Goal: Obtain resource: Download file/media

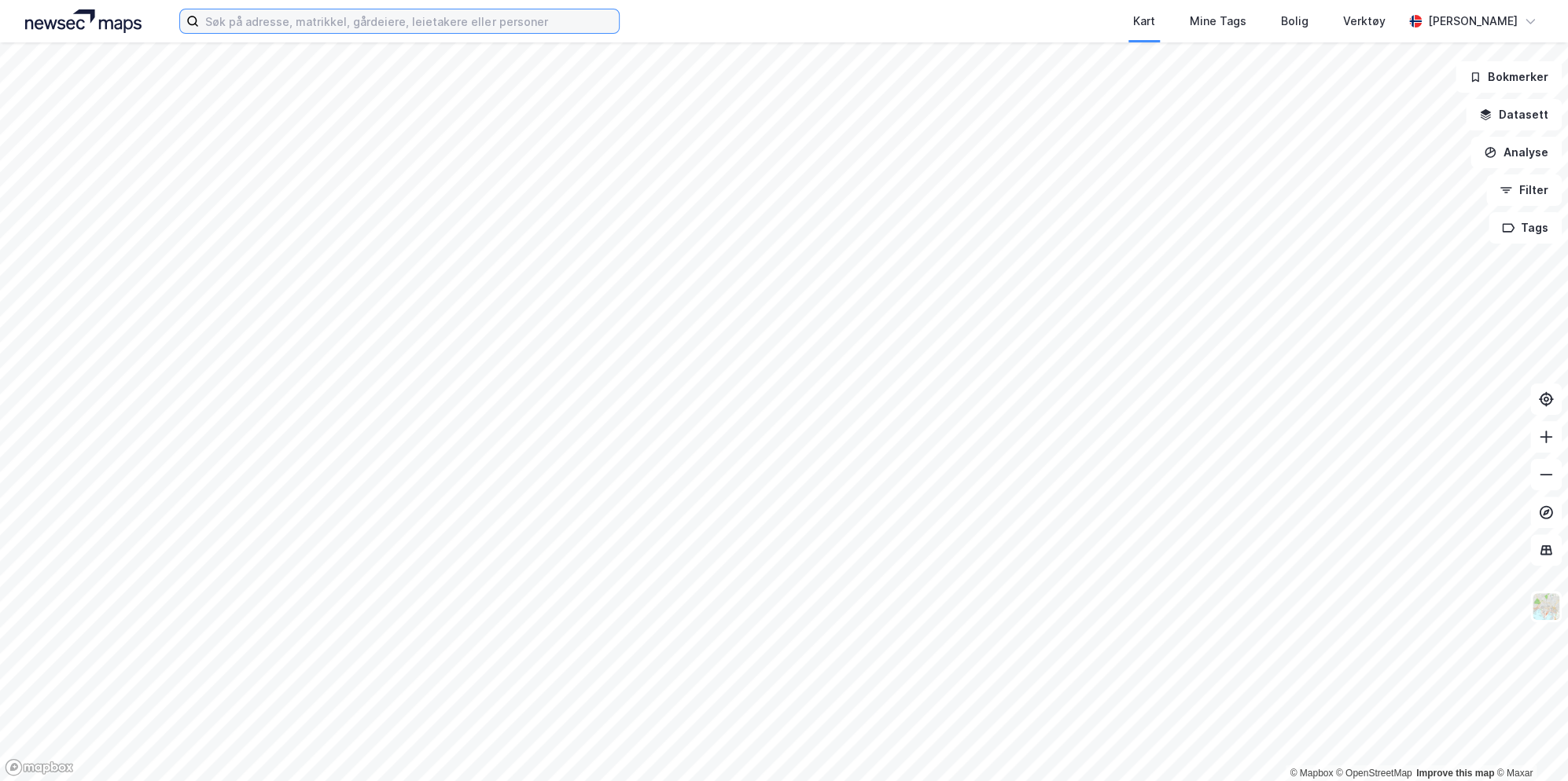
click at [272, 30] on input at bounding box center [409, 21] width 420 height 23
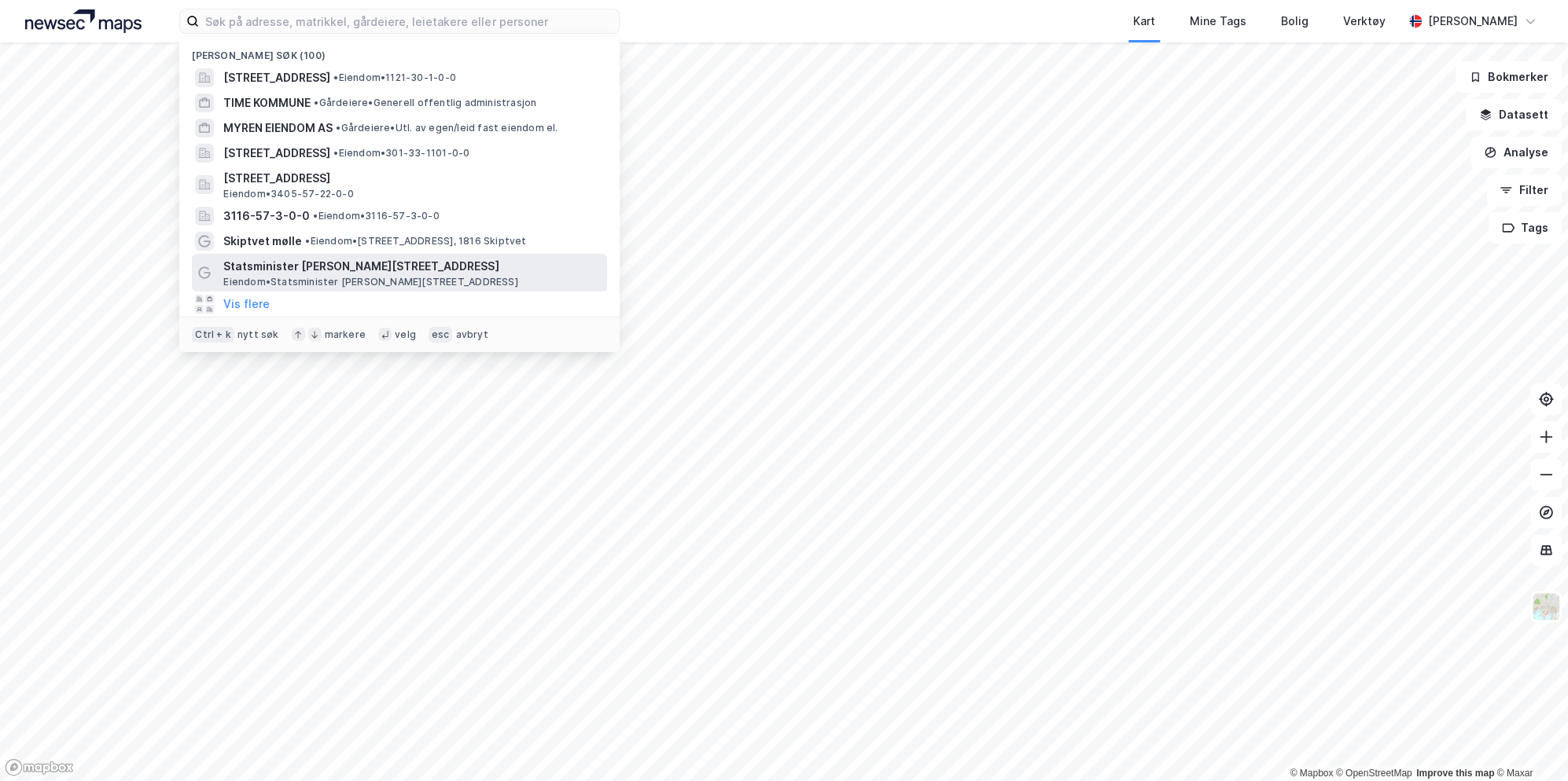
click at [324, 283] on span "Eiendom • Statsminister [PERSON_NAME][STREET_ADDRESS]" at bounding box center [370, 282] width 294 height 12
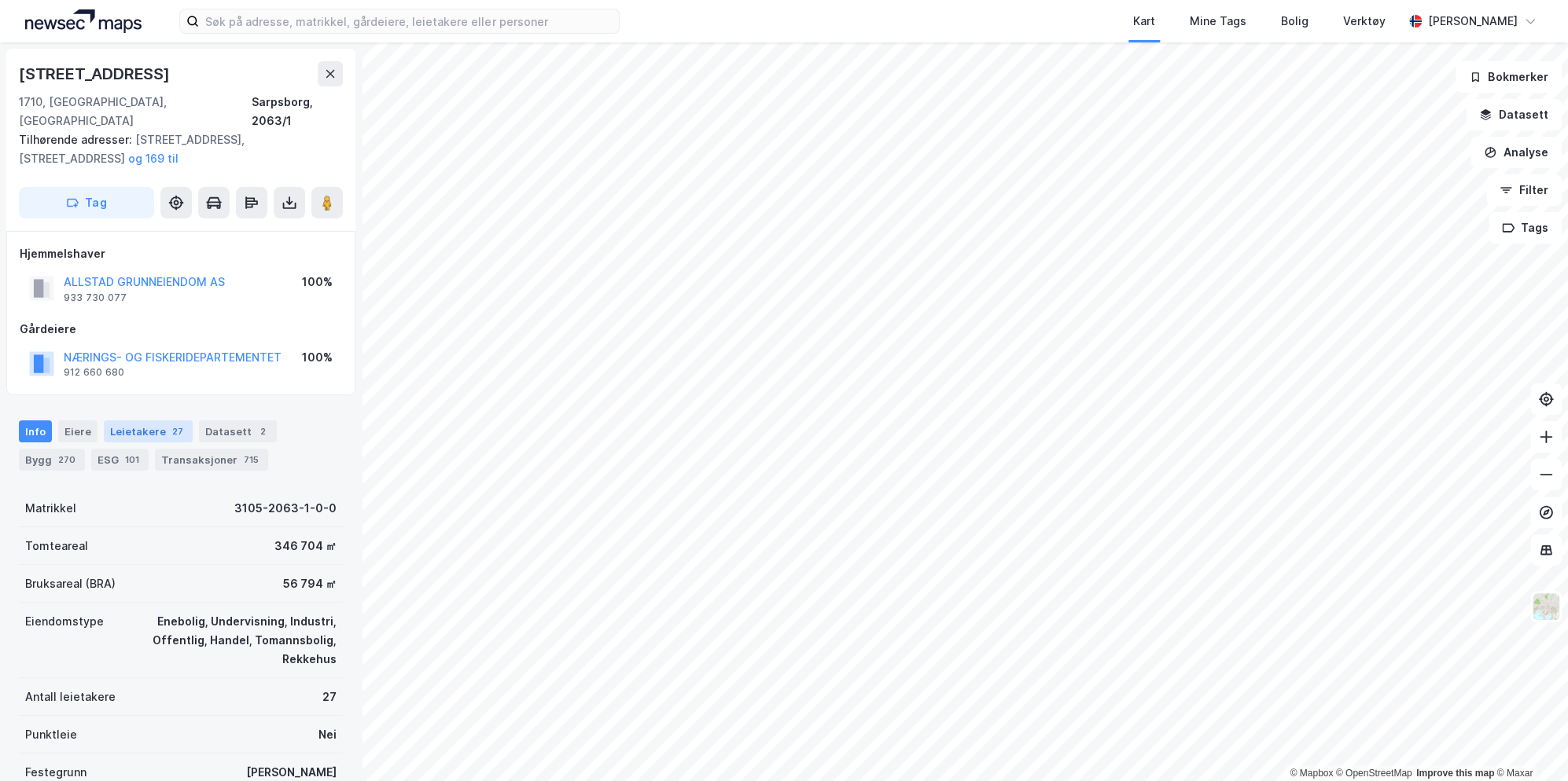
click at [135, 420] on div "Leietakere 27" at bounding box center [148, 430] width 89 height 22
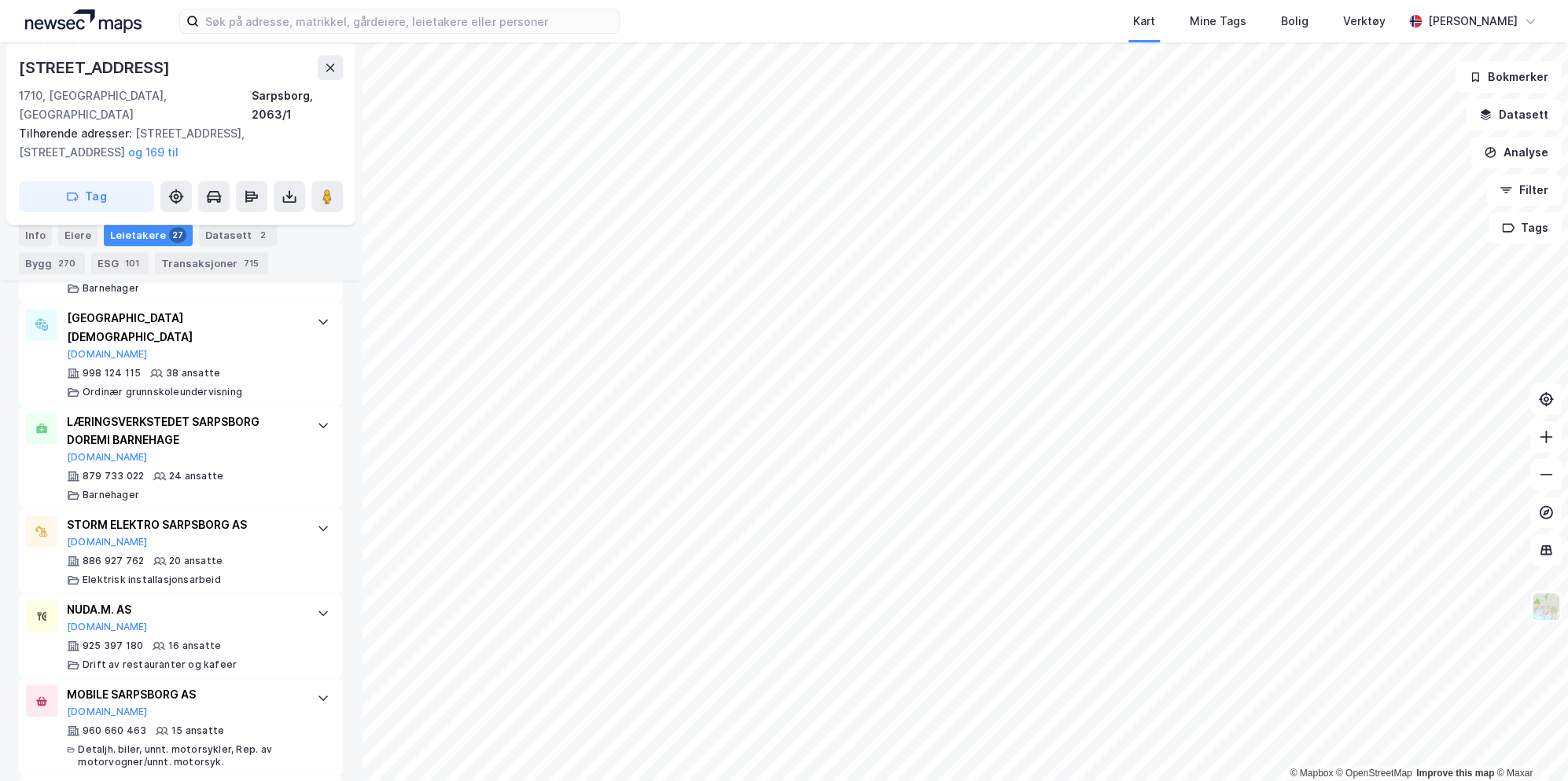
scroll to position [472, 0]
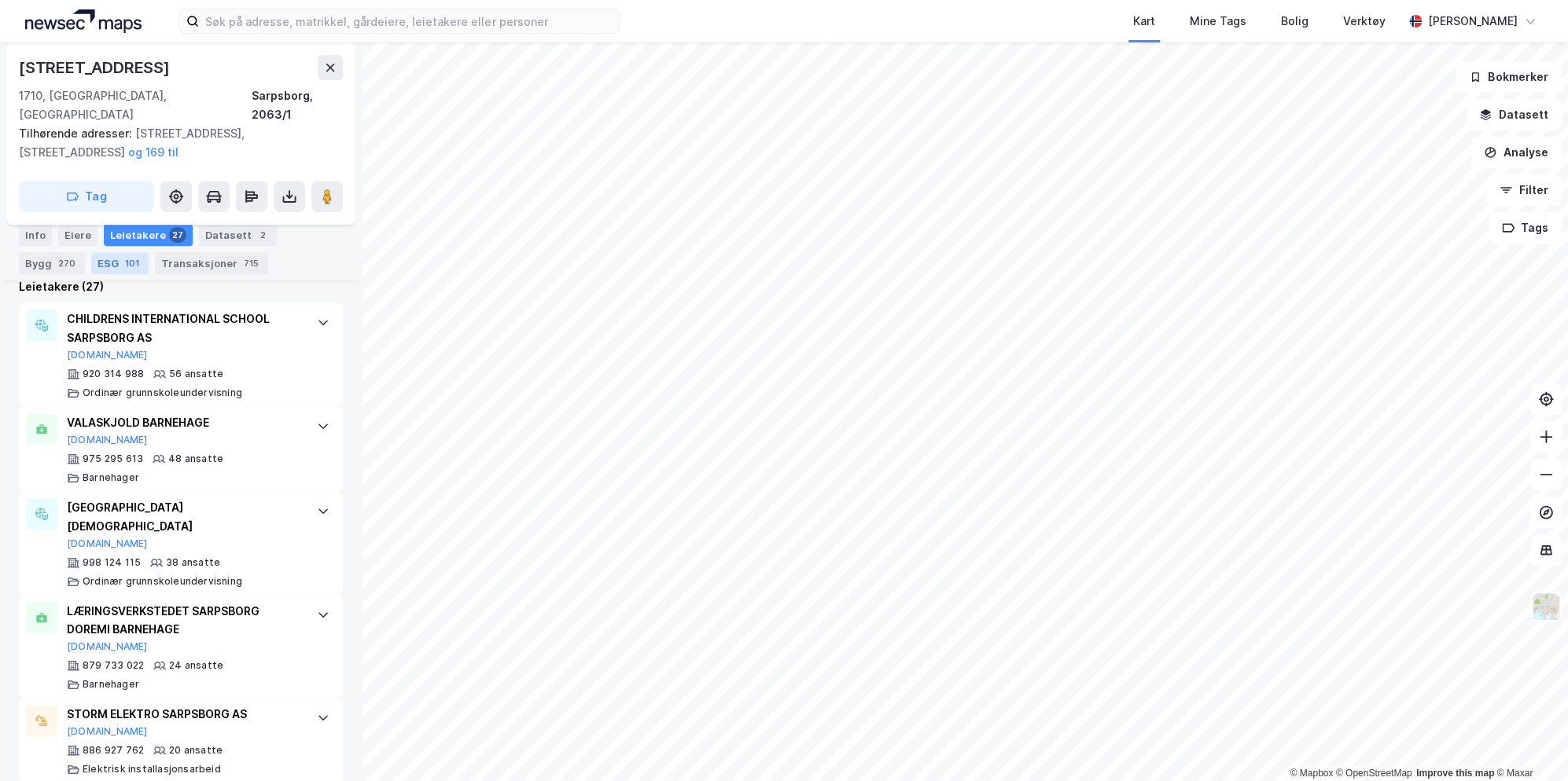
click at [106, 262] on div "ESG 101" at bounding box center [119, 263] width 57 height 22
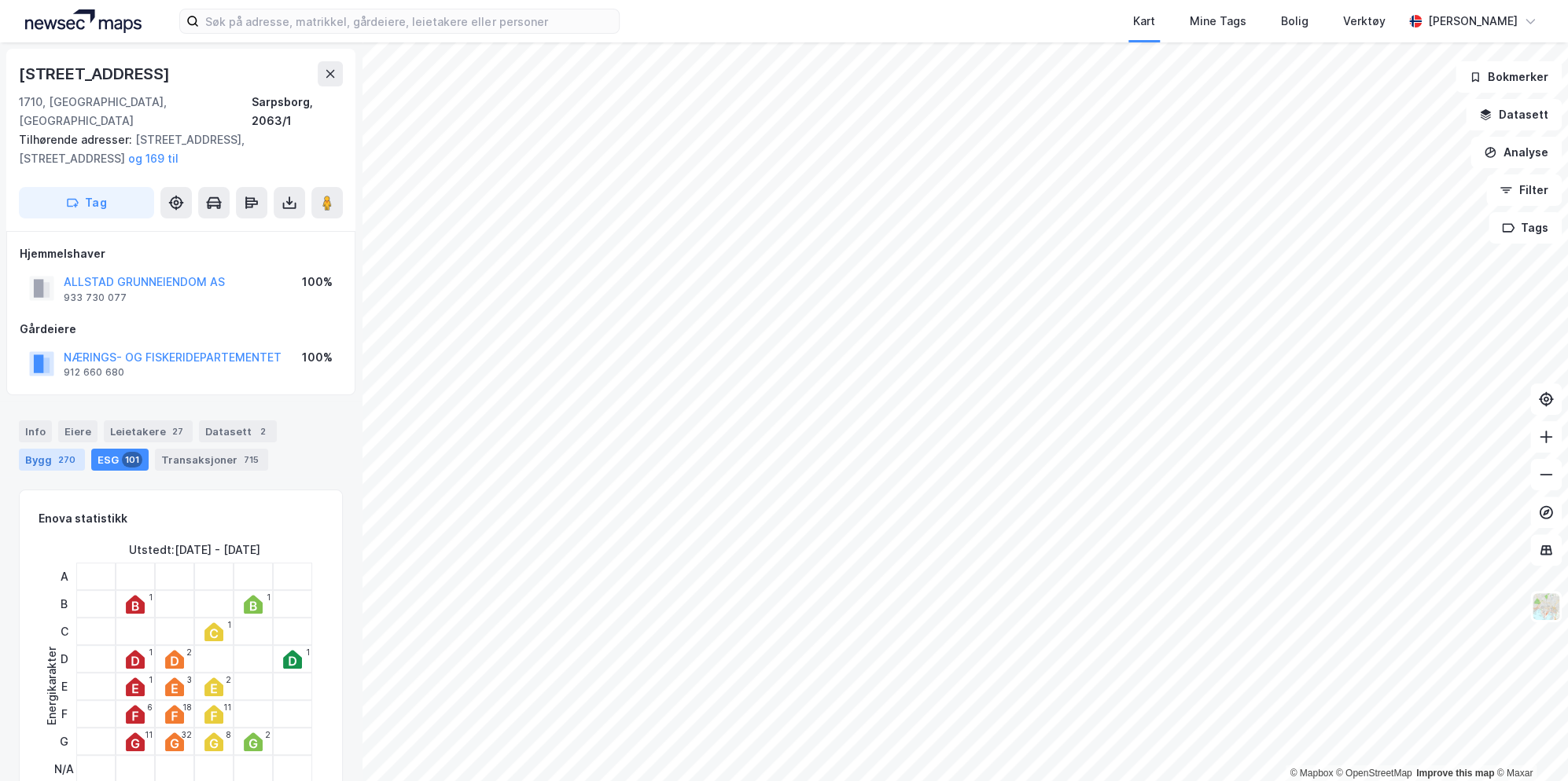
click at [58, 452] on div "270" at bounding box center [67, 460] width 24 height 16
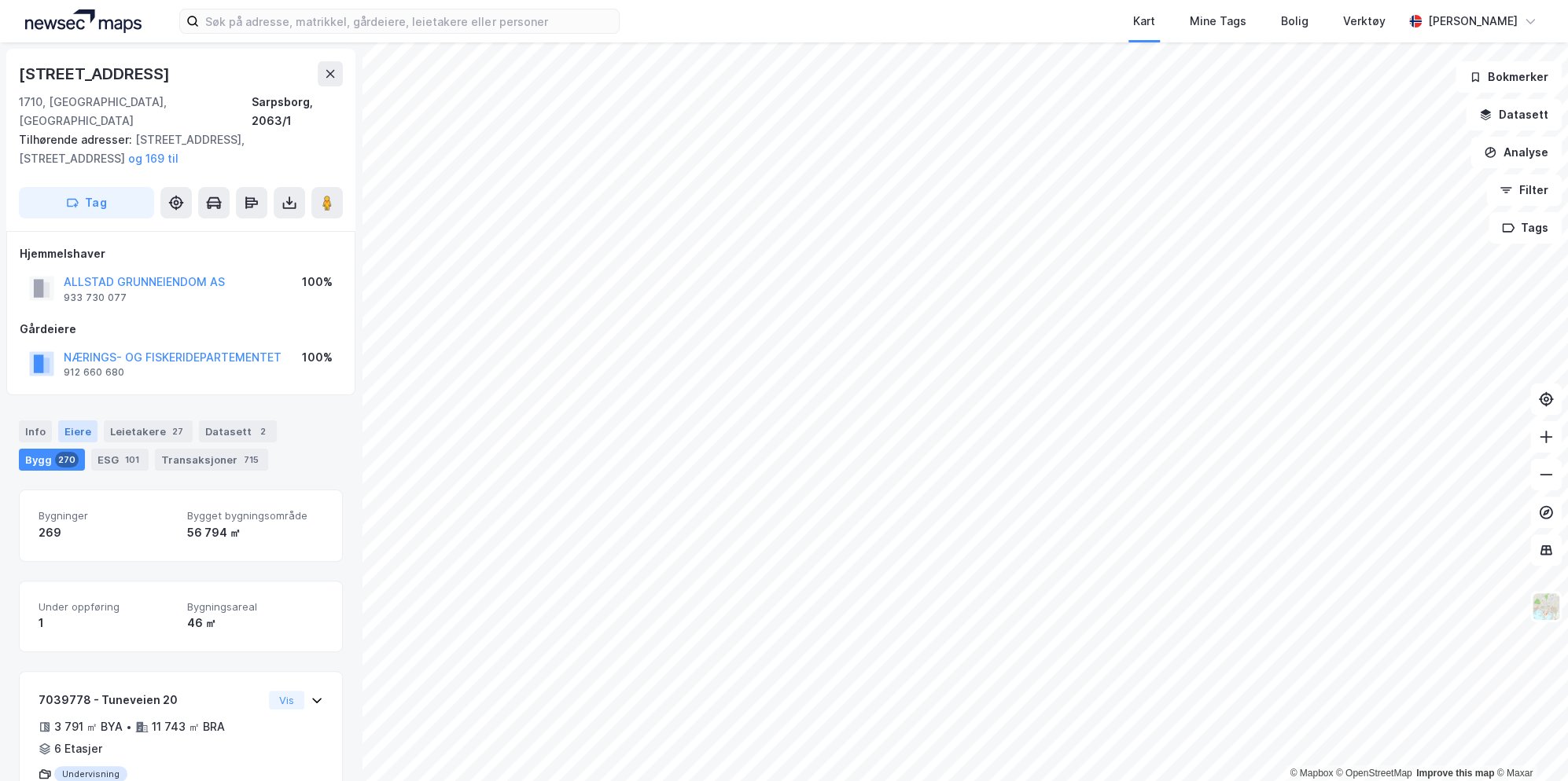
click at [65, 420] on div "Eiere" at bounding box center [78, 430] width 39 height 22
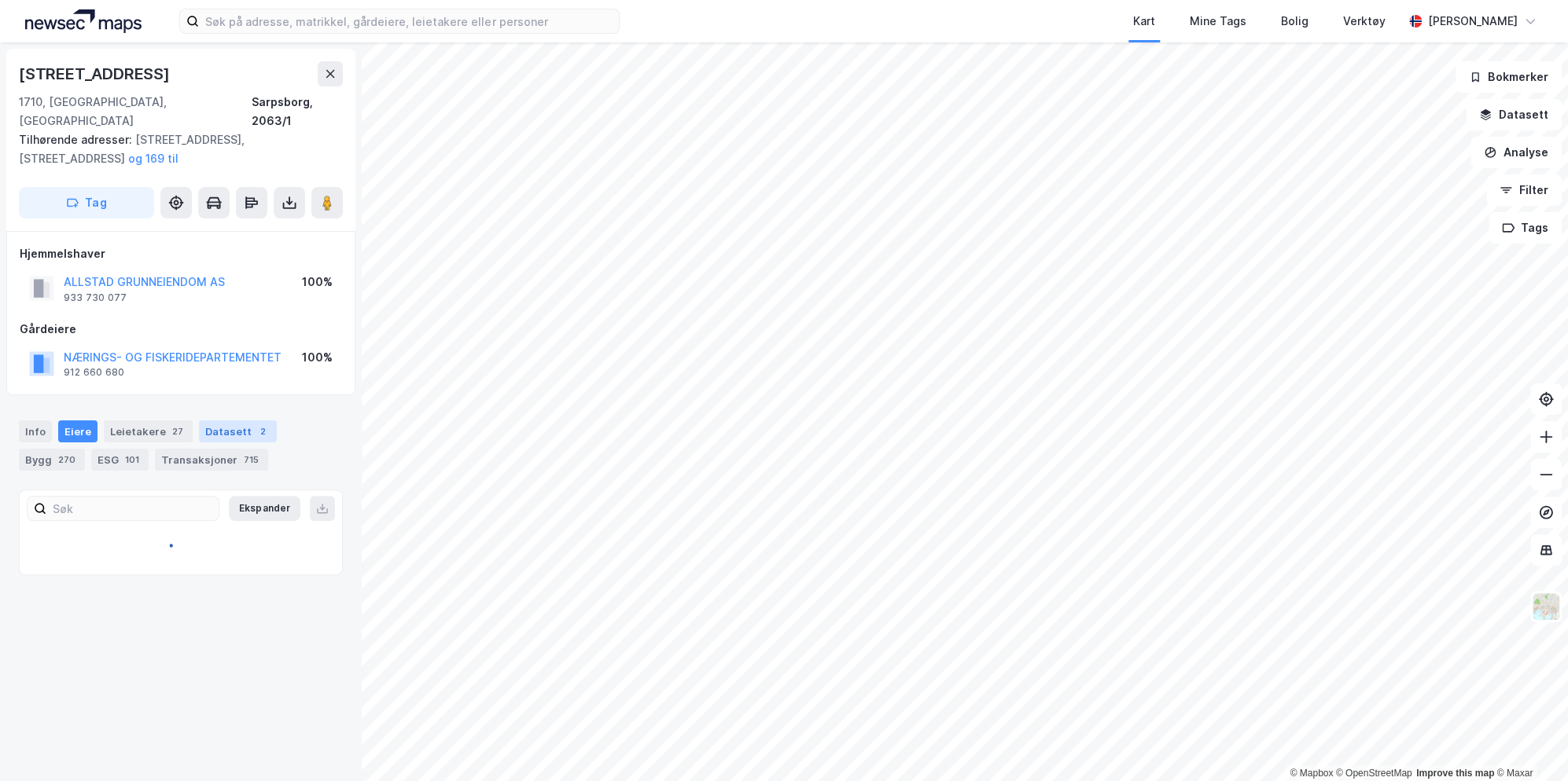
drag, startPoint x: 267, startPoint y: 401, endPoint x: 257, endPoint y: 401, distance: 10.0
click at [267, 401] on div "Info [PERSON_NAME] 27 Datasett 2 Bygg 270 ESG 101 Transaksjoner 715" at bounding box center [180, 439] width 362 height 75
click at [233, 420] on div "Datasett 2" at bounding box center [238, 430] width 78 height 22
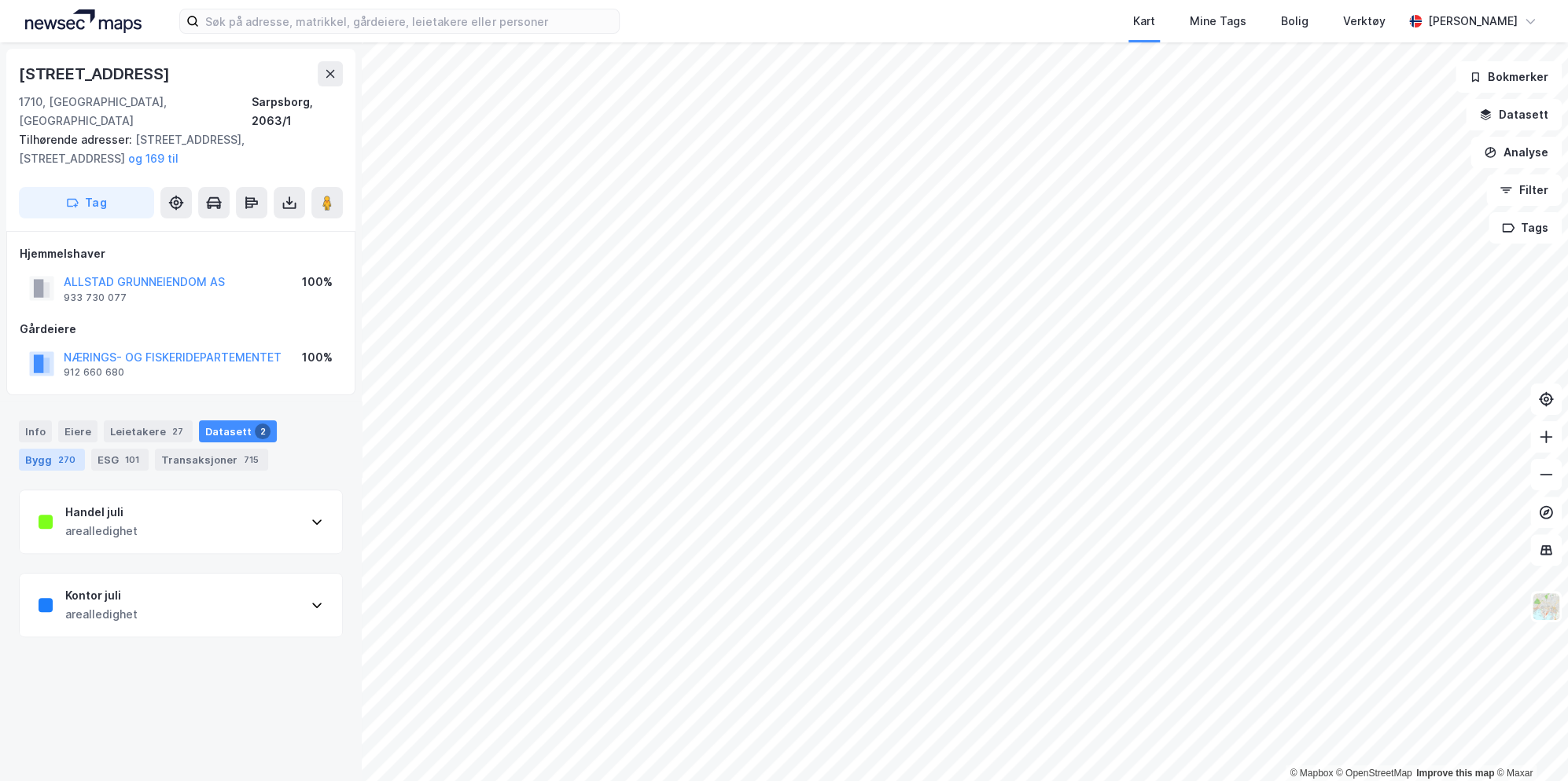
click at [39, 449] on div "Bygg 270" at bounding box center [52, 460] width 66 height 22
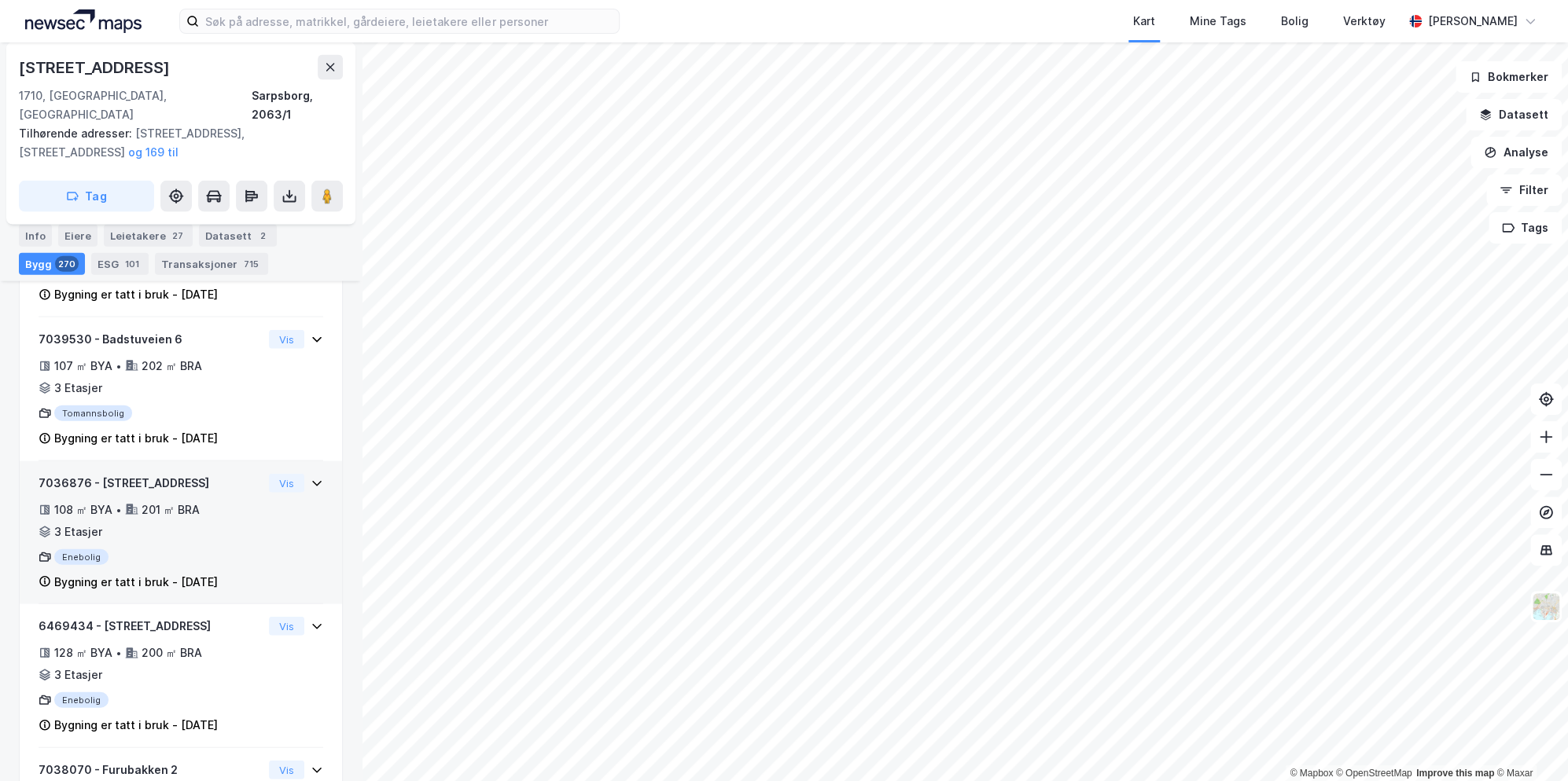
scroll to position [9975, 0]
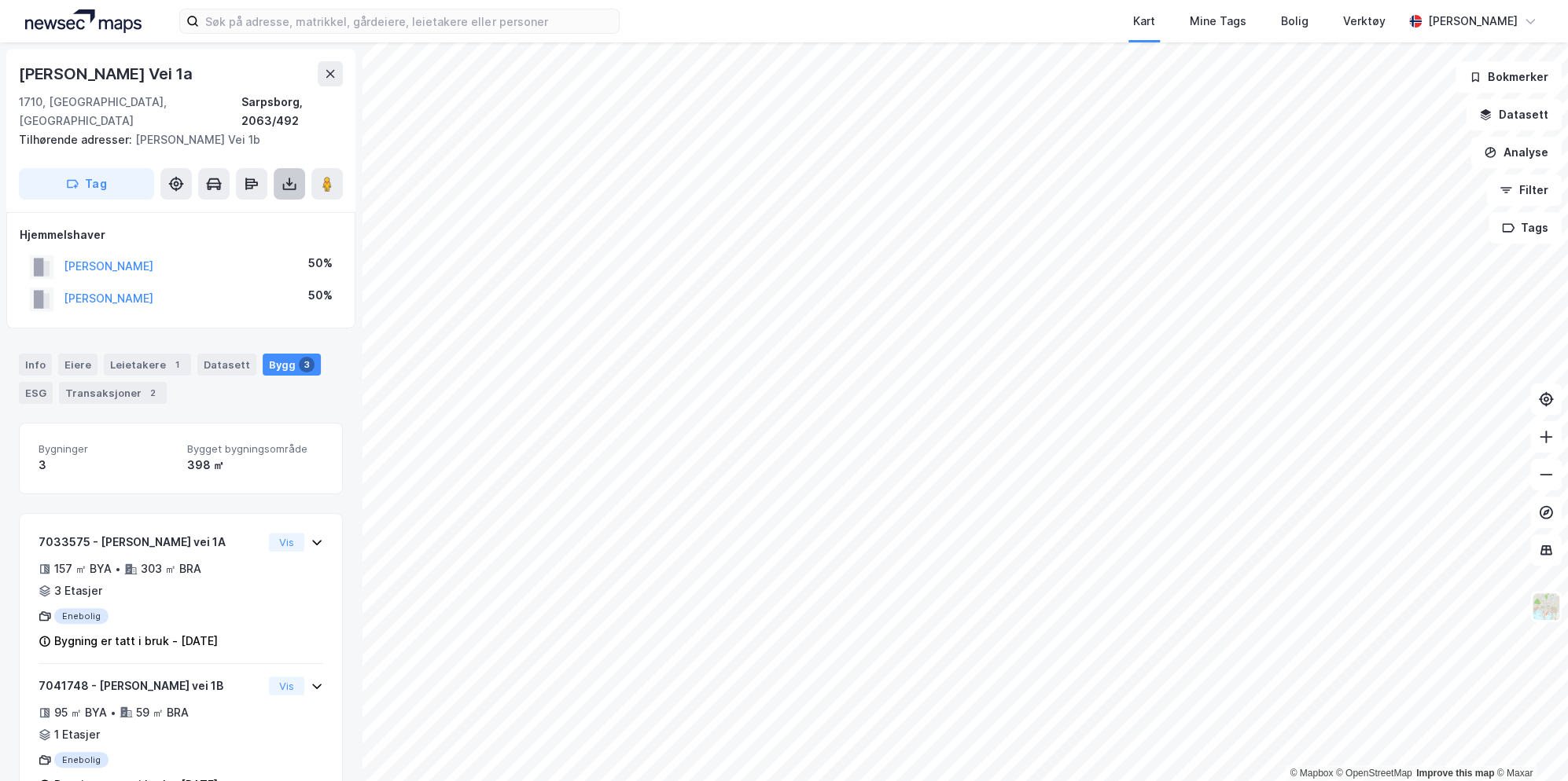
click at [290, 168] on button at bounding box center [289, 183] width 31 height 31
click at [279, 203] on div "Last ned grunnbok" at bounding box center [221, 215] width 167 height 25
click at [246, 209] on div "Last ned grunnbok" at bounding box center [211, 214] width 91 height 12
click at [197, 423] on div "Bygninger 3 Bygget bygningsområde 398 ㎡" at bounding box center [180, 459] width 324 height 71
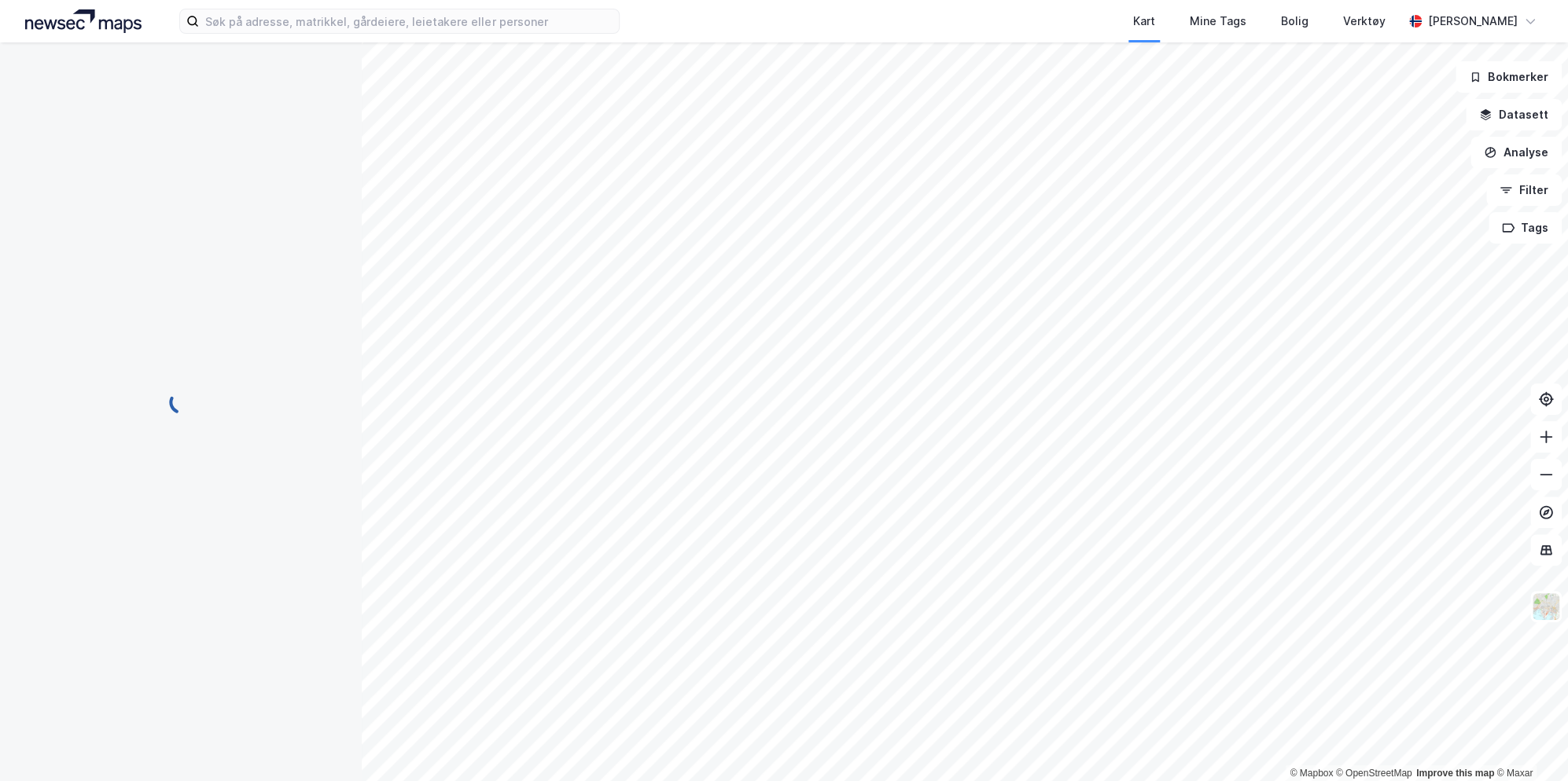
scroll to position [3, 0]
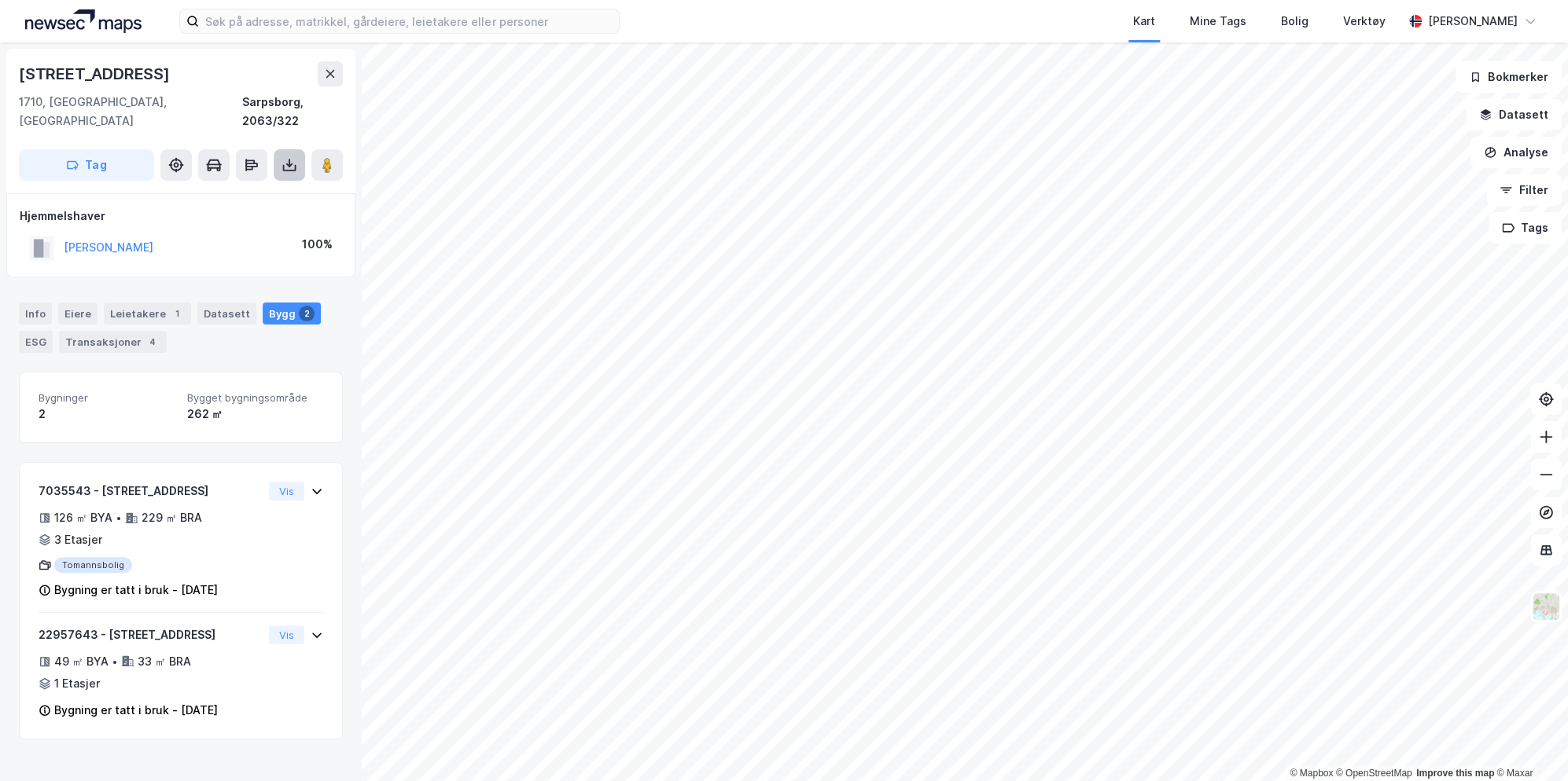
click at [281, 157] on icon at bounding box center [289, 164] width 16 height 16
click at [252, 190] on div "Last ned grunnbok" at bounding box center [211, 195] width 91 height 12
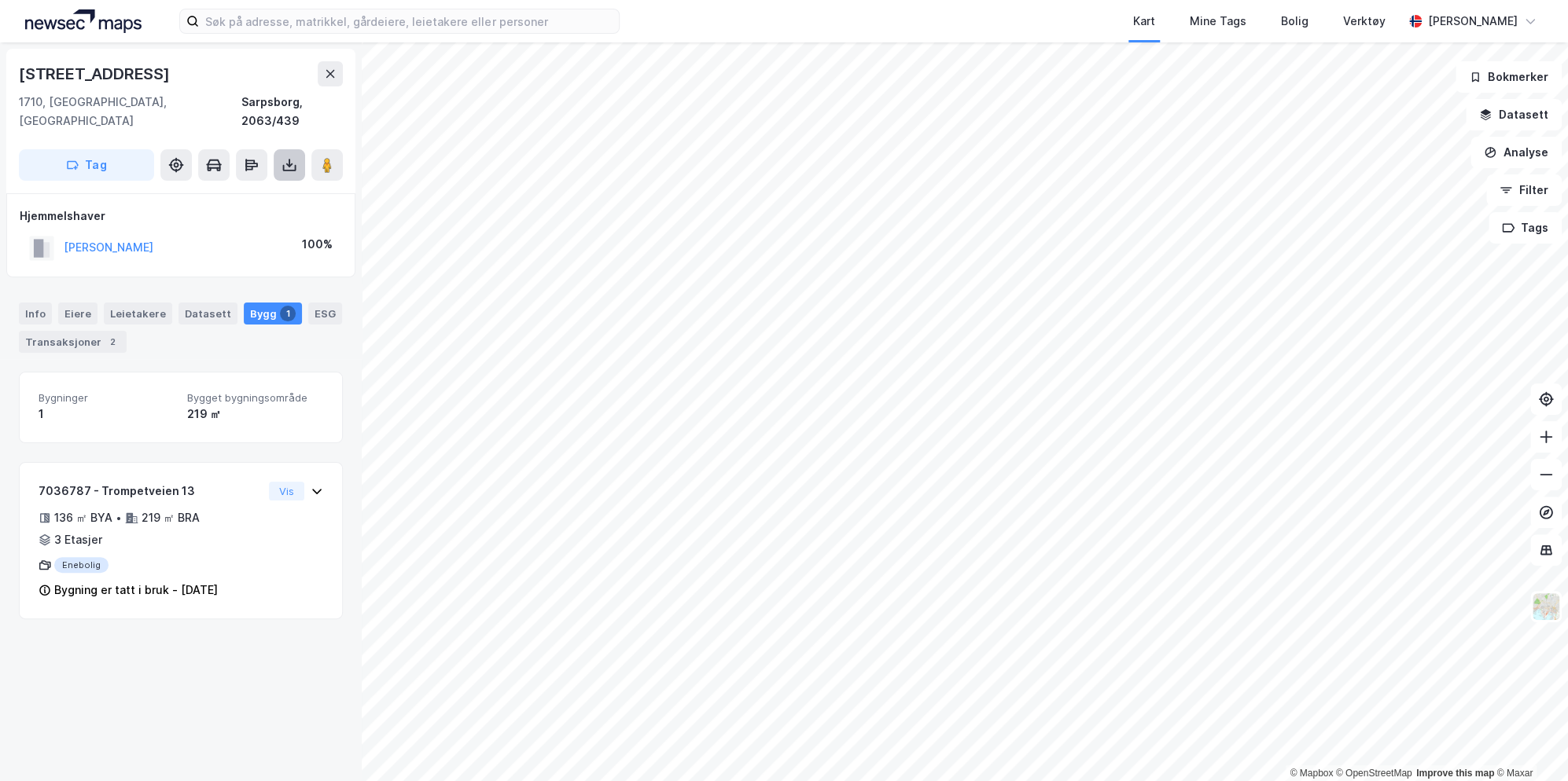
click at [280, 149] on button at bounding box center [289, 164] width 31 height 31
click at [275, 184] on div "Last ned grunnbok" at bounding box center [221, 196] width 167 height 25
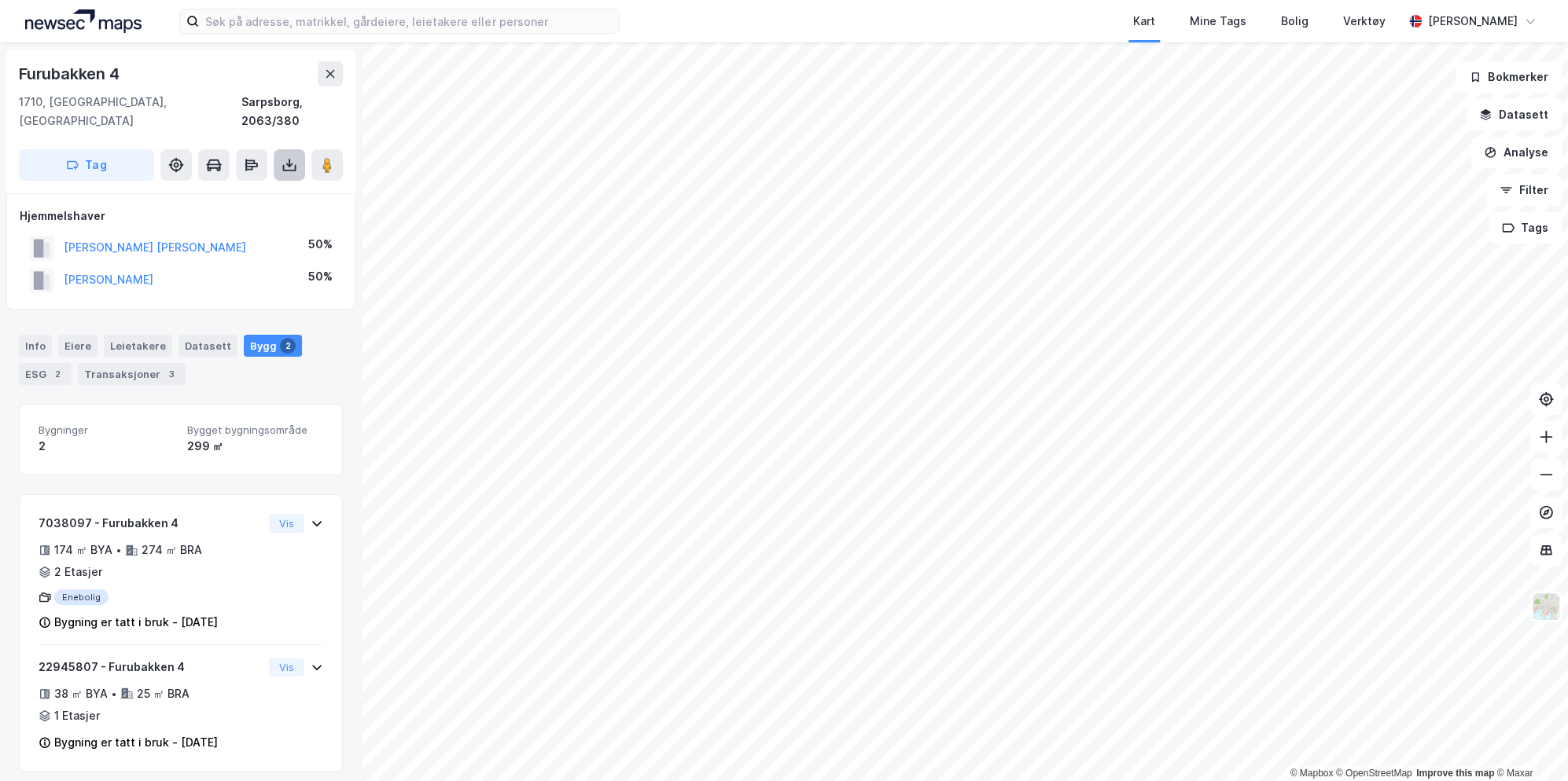
click at [285, 157] on icon at bounding box center [289, 164] width 16 height 16
click at [273, 184] on div "Last ned grunnbok" at bounding box center [221, 196] width 167 height 25
